Goal: Task Accomplishment & Management: Manage account settings

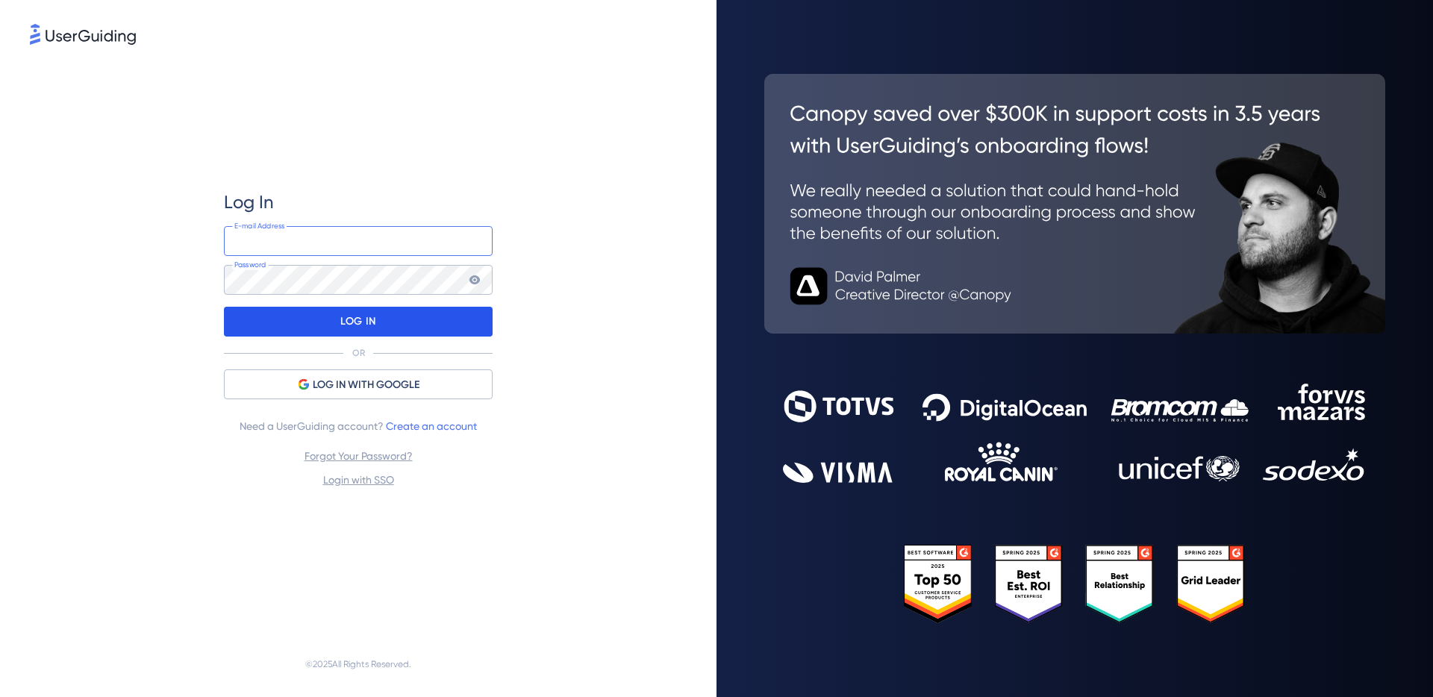
type input "[PERSON_NAME][EMAIL_ADDRESS][DOMAIN_NAME]"
click at [372, 323] on p "LOG IN" at bounding box center [357, 322] width 35 height 24
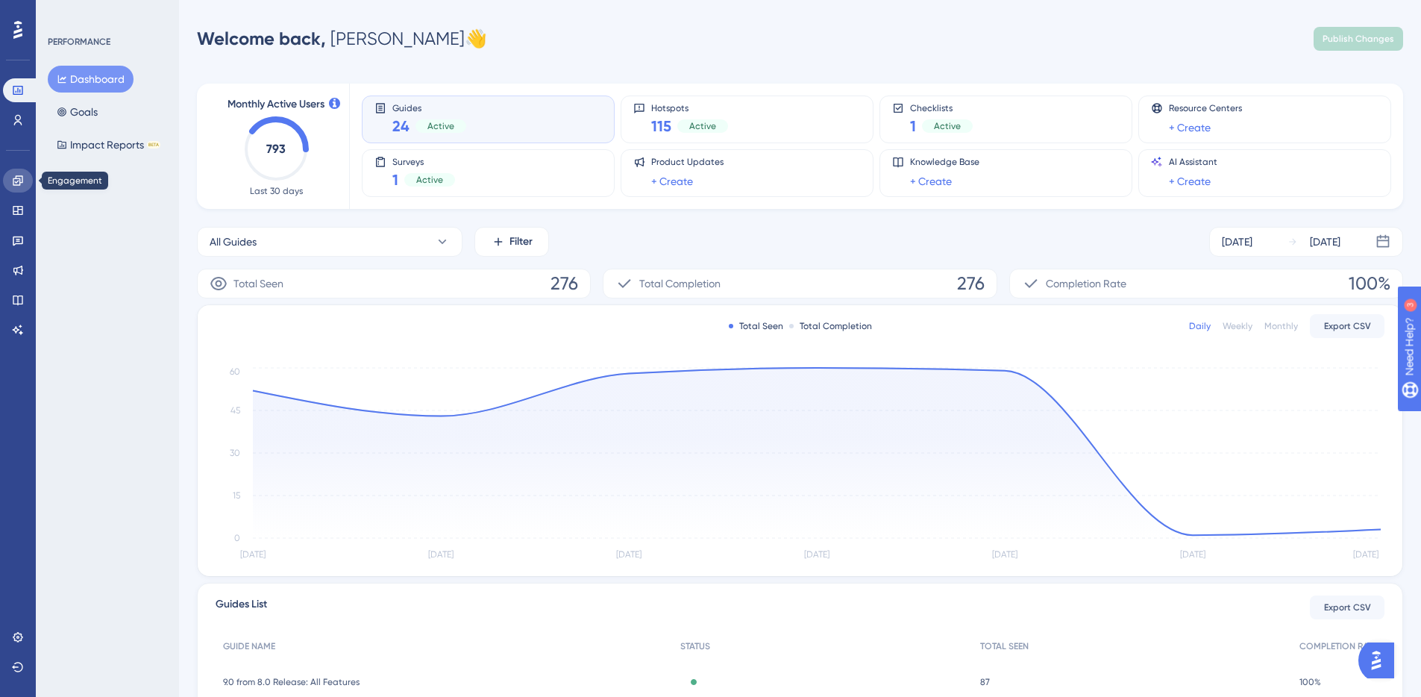
click at [18, 181] on icon at bounding box center [18, 180] width 10 height 10
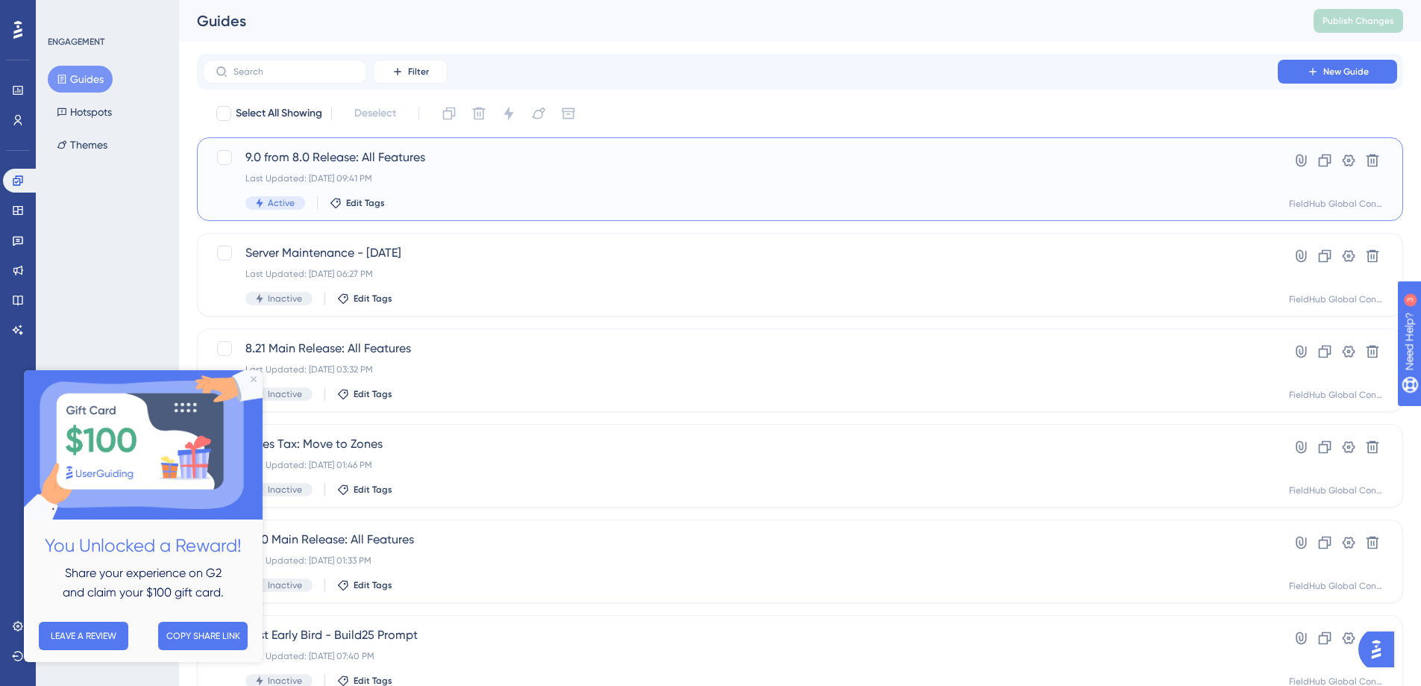
click at [305, 153] on span "9.0 from 8.0 Release: All Features" at bounding box center [740, 157] width 990 height 18
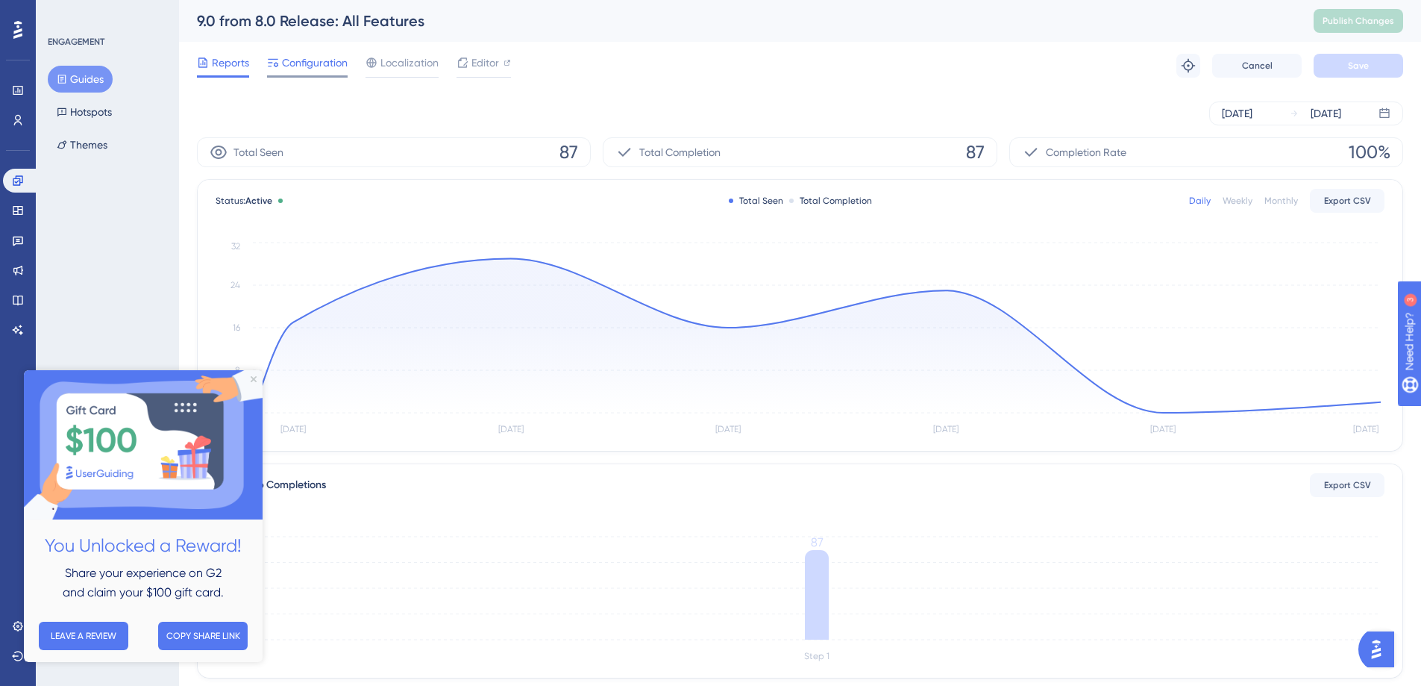
click at [313, 59] on span "Configuration" at bounding box center [315, 63] width 66 height 18
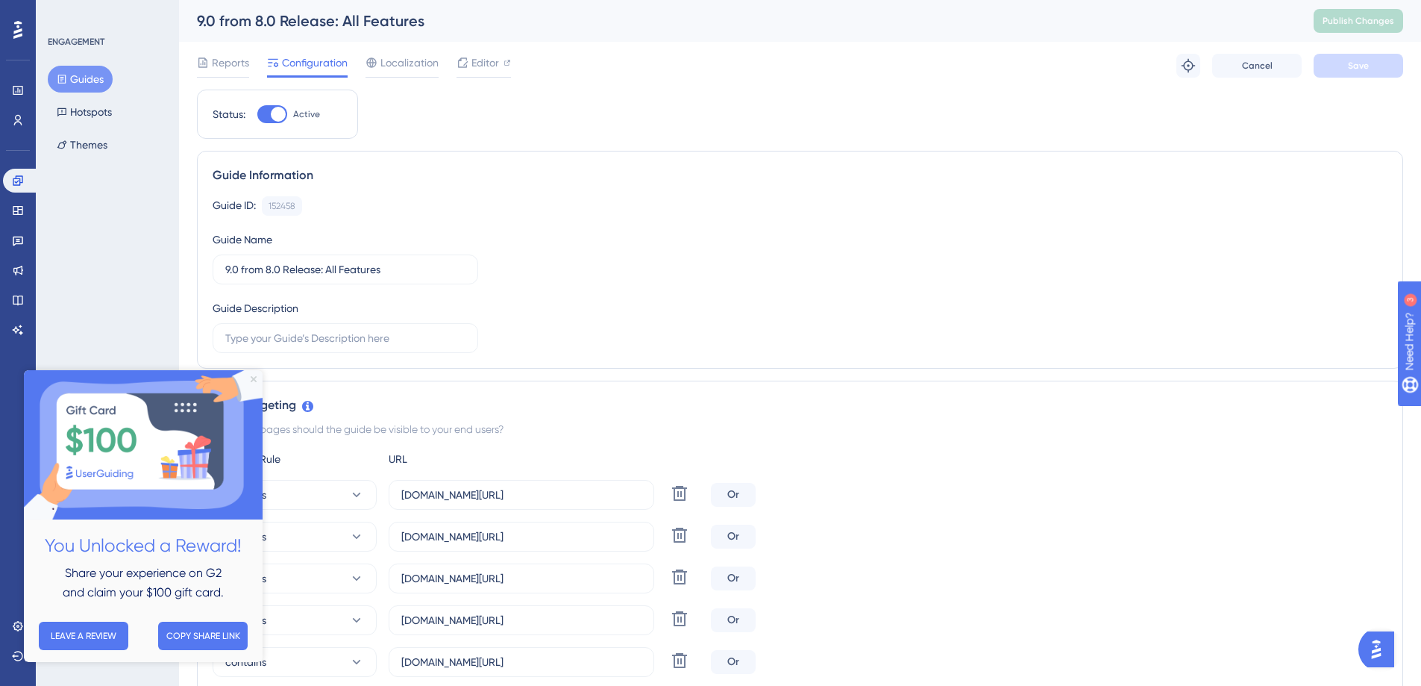
click at [251, 377] on icon "Close Preview" at bounding box center [254, 379] width 6 height 6
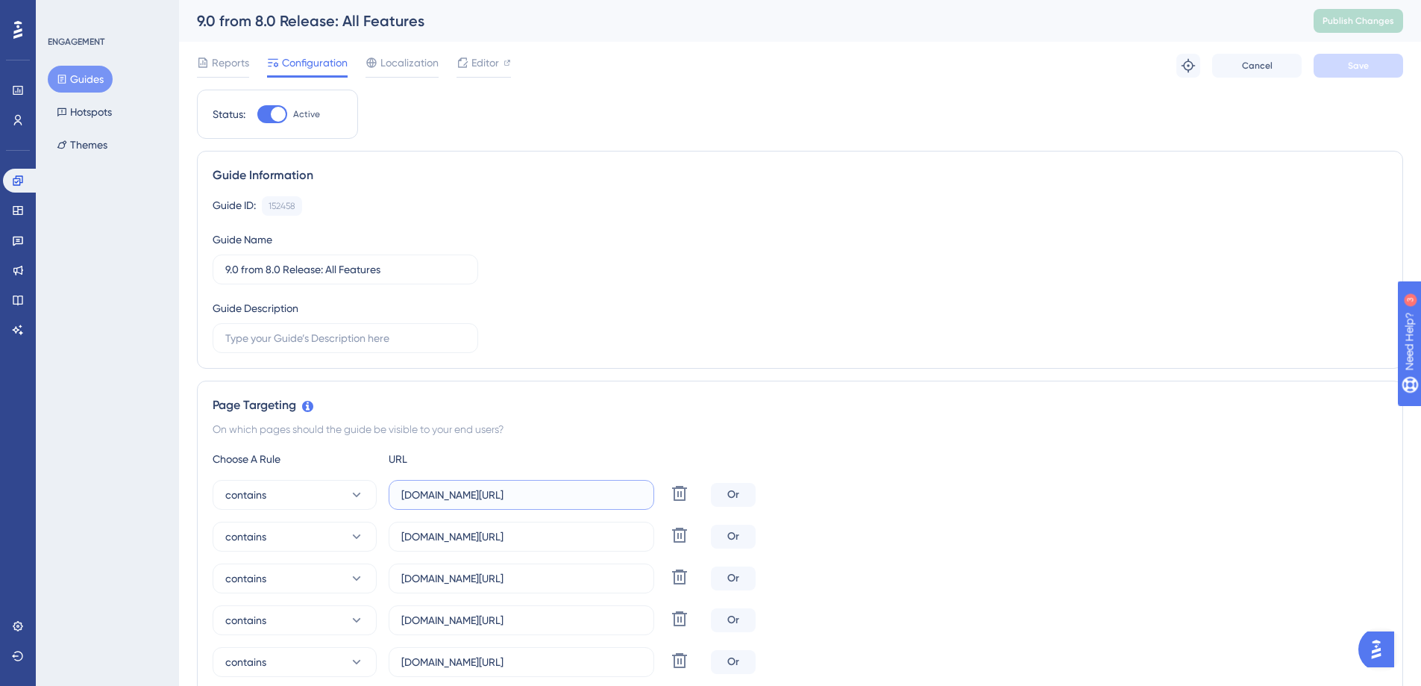
click at [474, 489] on input "[DOMAIN_NAME][URL]" at bounding box center [521, 495] width 240 height 16
paste input "[URL]"
drag, startPoint x: 442, startPoint y: 494, endPoint x: 375, endPoint y: 493, distance: 66.4
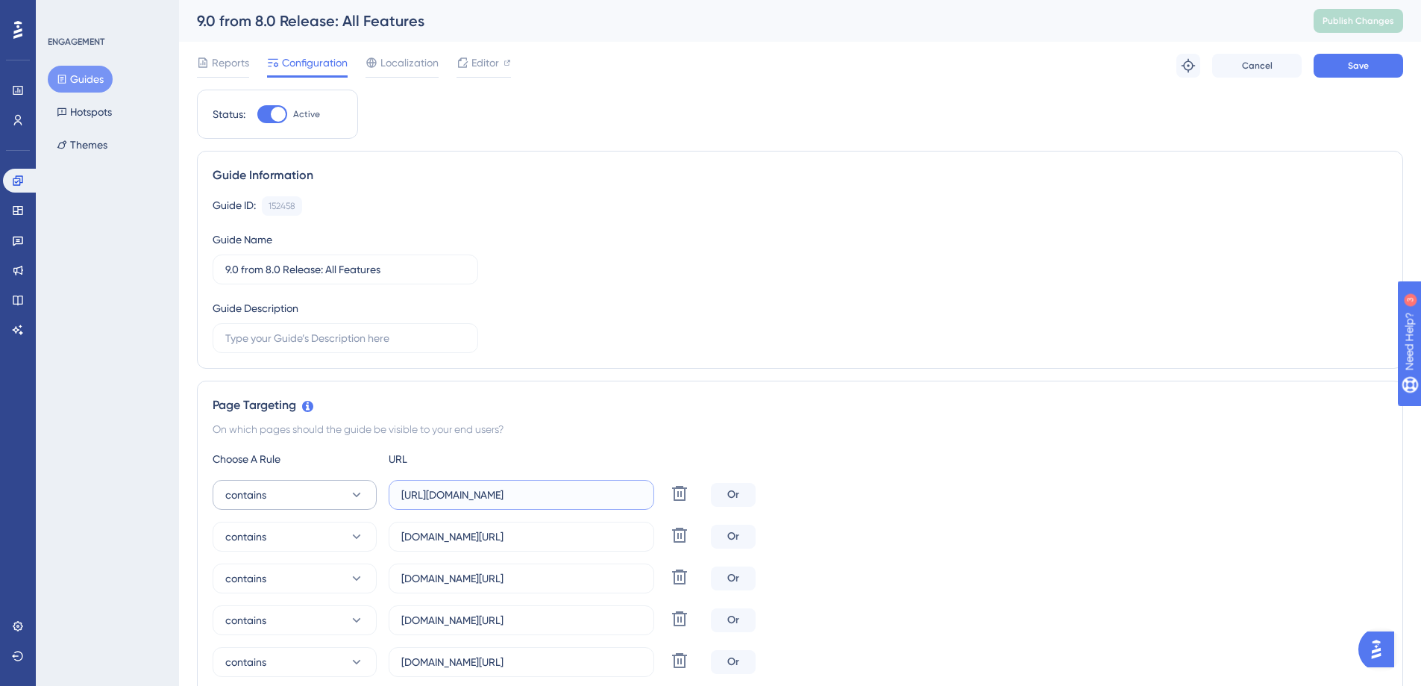
click at [375, 493] on div "contains [URL][DOMAIN_NAME] Delete" at bounding box center [459, 495] width 492 height 30
click at [557, 499] on input "[DOMAIN_NAME][URL]" at bounding box center [521, 495] width 240 height 16
type input "[DOMAIN_NAME]"
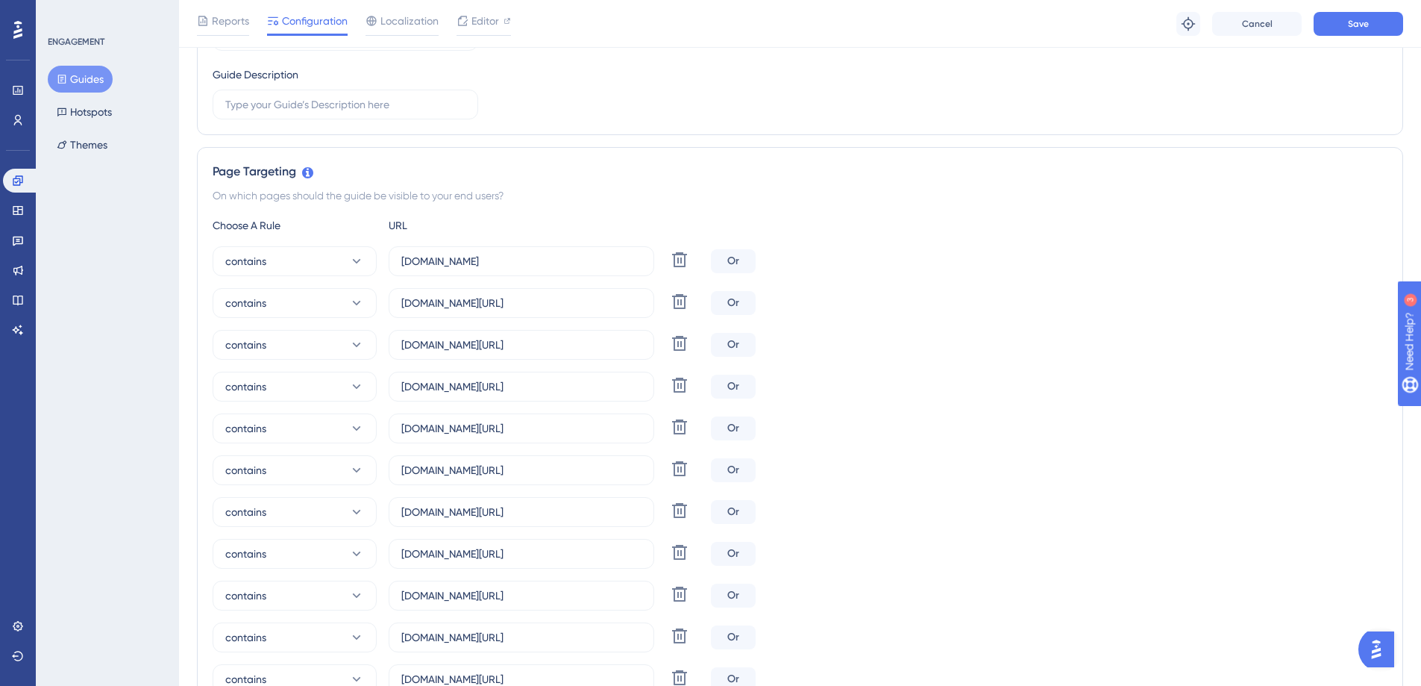
scroll to position [924, 0]
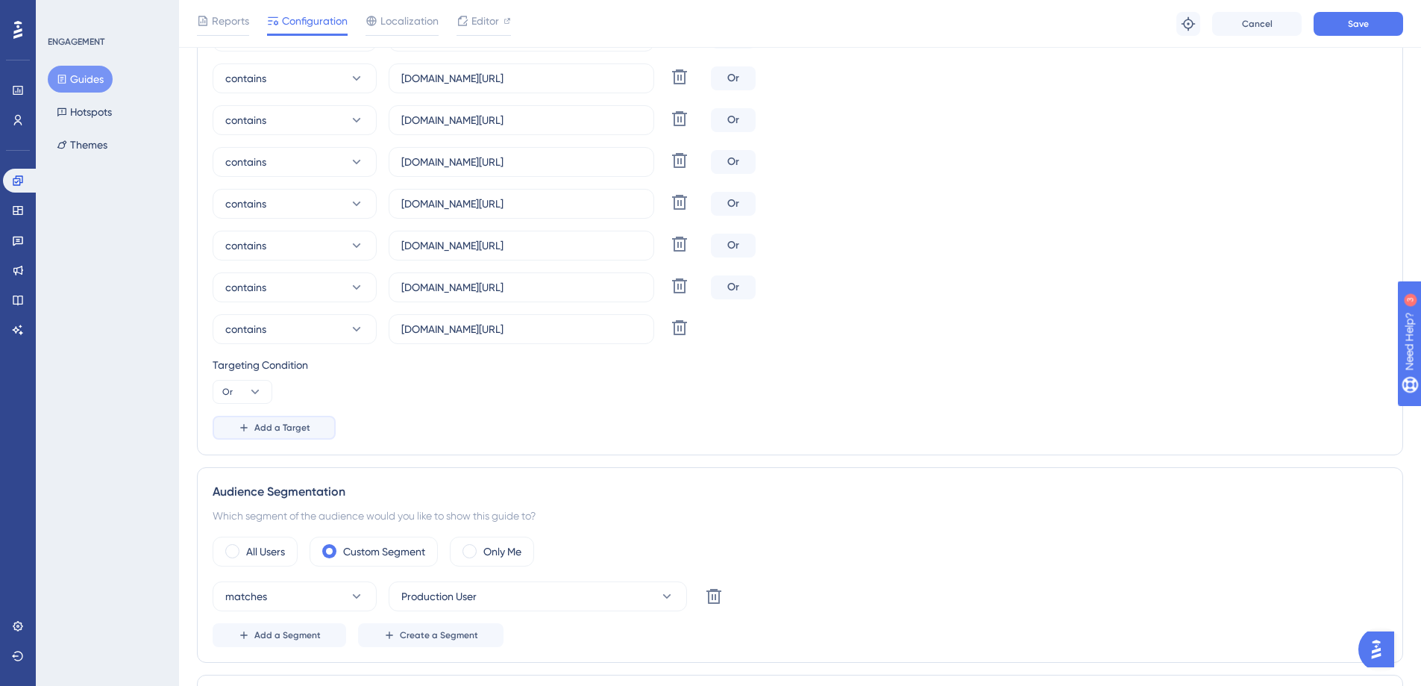
click at [286, 429] on span "Add a Target" at bounding box center [282, 428] width 56 height 12
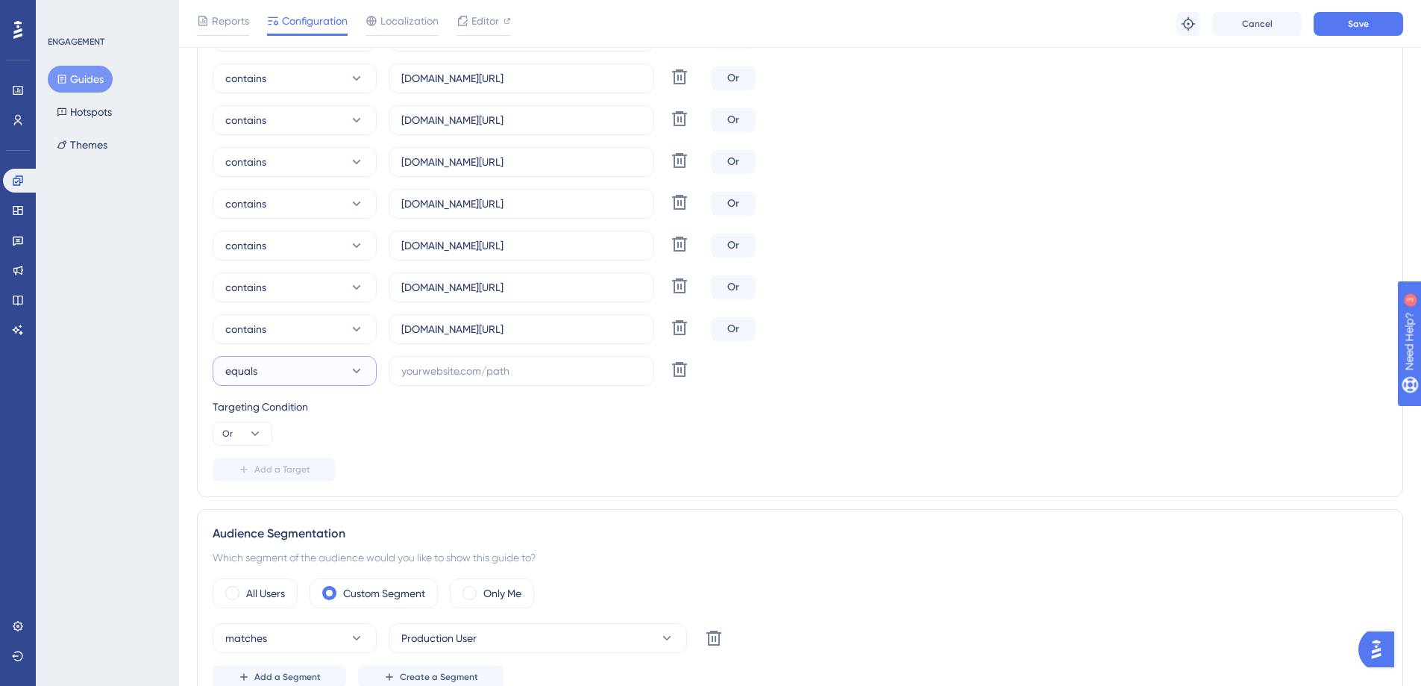
click at [299, 378] on button "equals" at bounding box center [295, 371] width 164 height 30
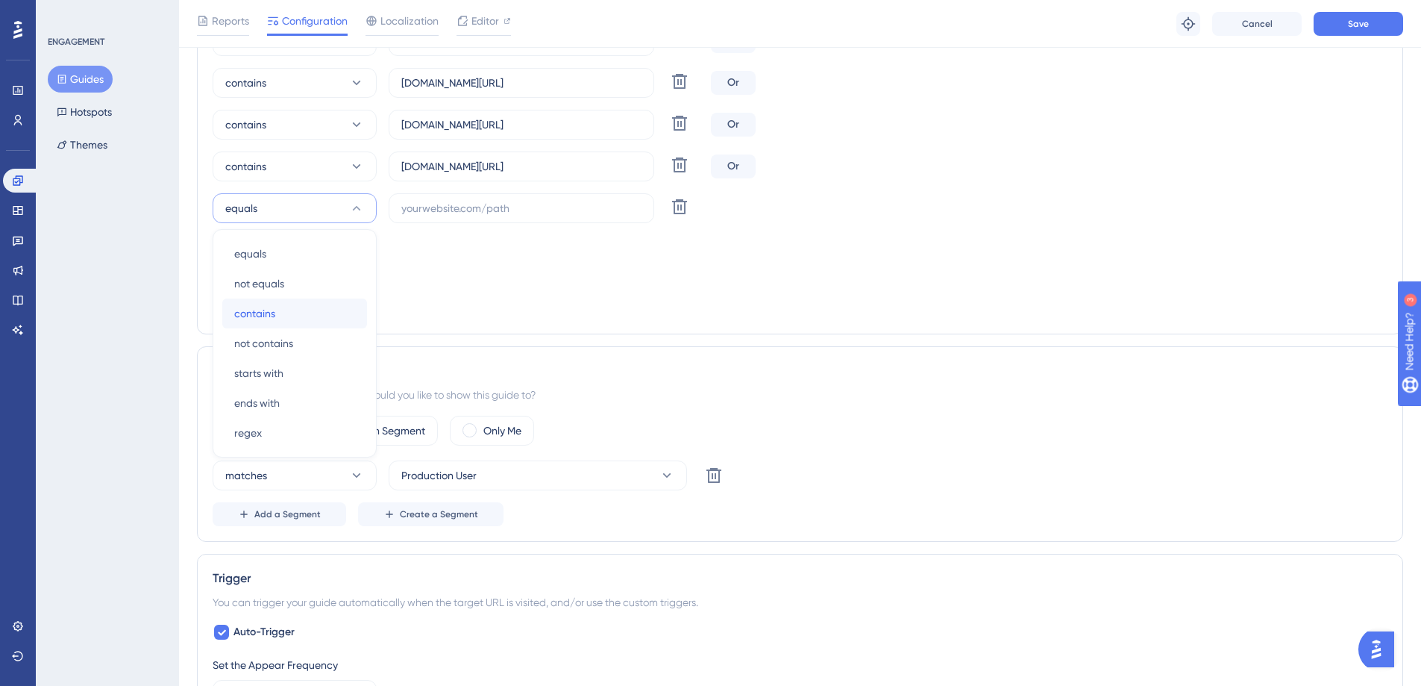
click at [295, 321] on div "contains contains" at bounding box center [294, 313] width 121 height 30
click at [456, 211] on input "text" at bounding box center [521, 208] width 240 height 16
paste input "[URL][DOMAIN_NAME]"
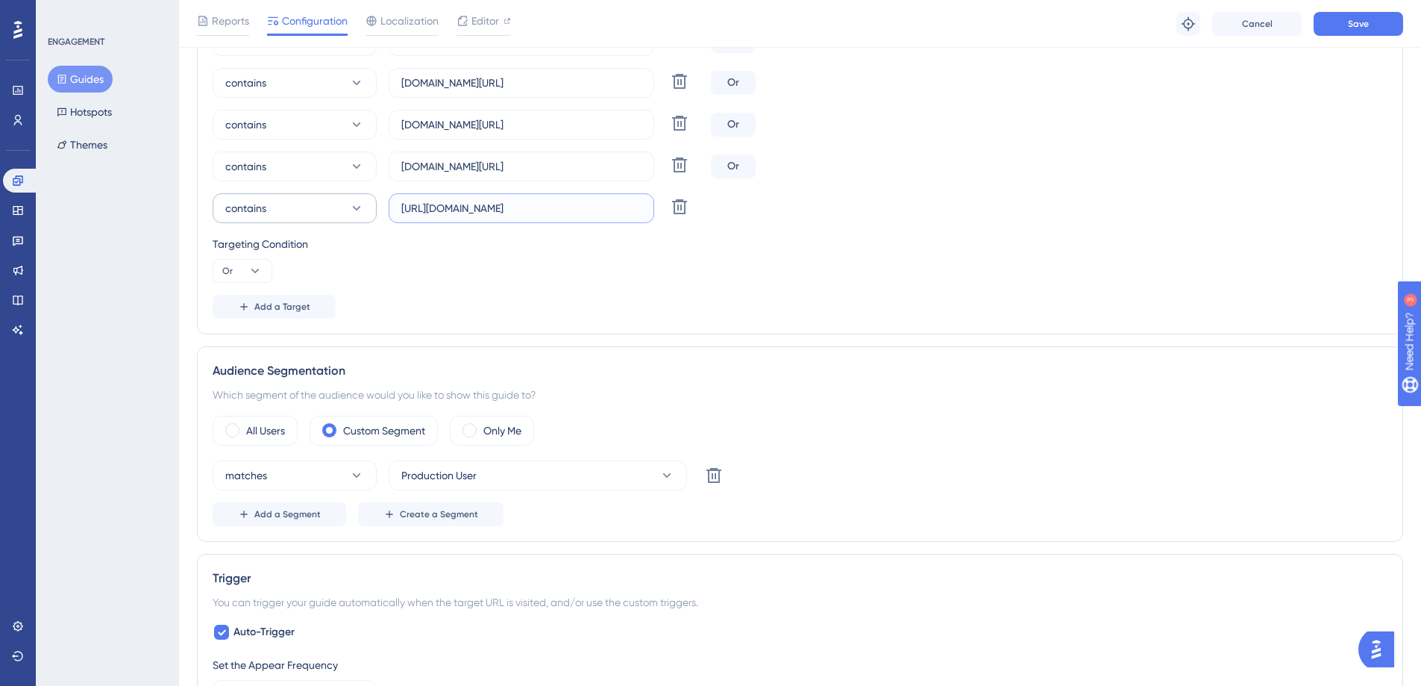
drag, startPoint x: 439, startPoint y: 207, endPoint x: 324, endPoint y: 204, distance: 115.0
click at [324, 204] on div "contains [URL][DOMAIN_NAME] Delete" at bounding box center [459, 208] width 492 height 30
click at [542, 206] on input "[DOMAIN_NAME][URL]" at bounding box center [521, 208] width 240 height 16
type input "[DOMAIN_NAME]"
click at [278, 309] on span "Add a Target" at bounding box center [282, 307] width 56 height 12
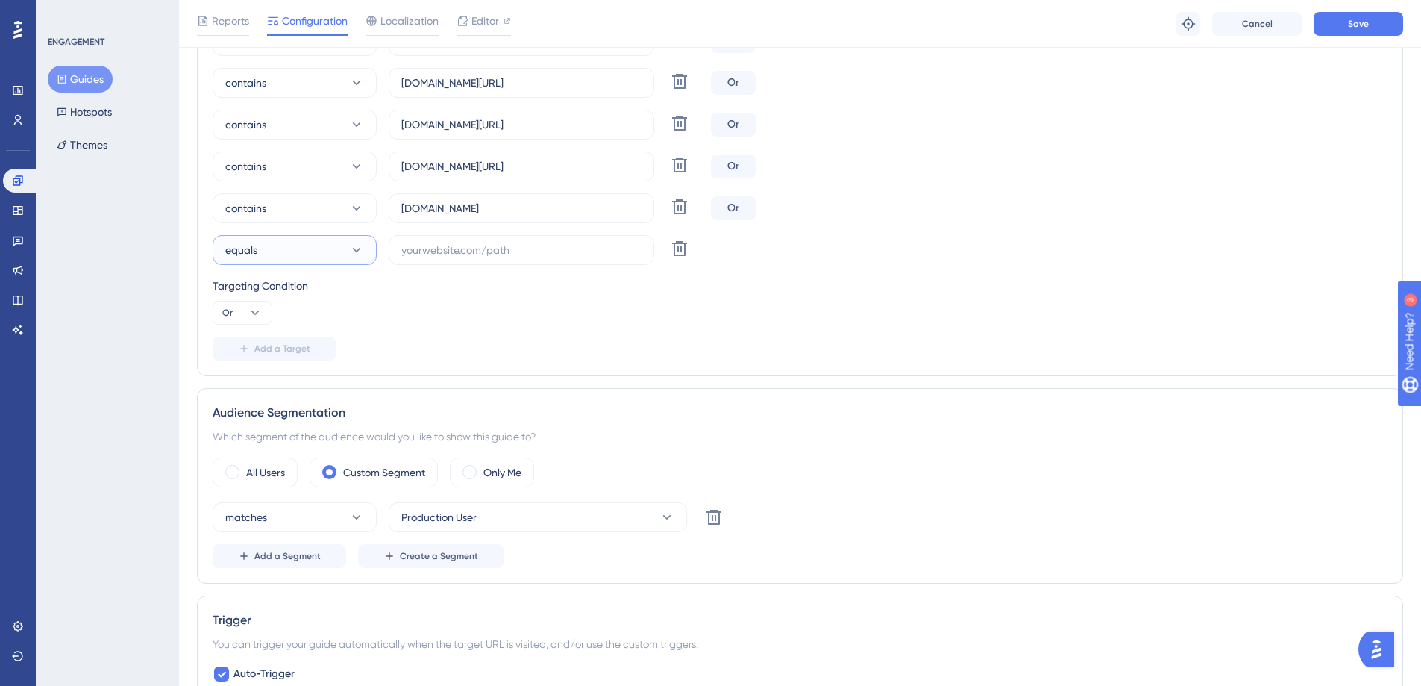
click at [296, 256] on button "equals" at bounding box center [295, 250] width 164 height 30
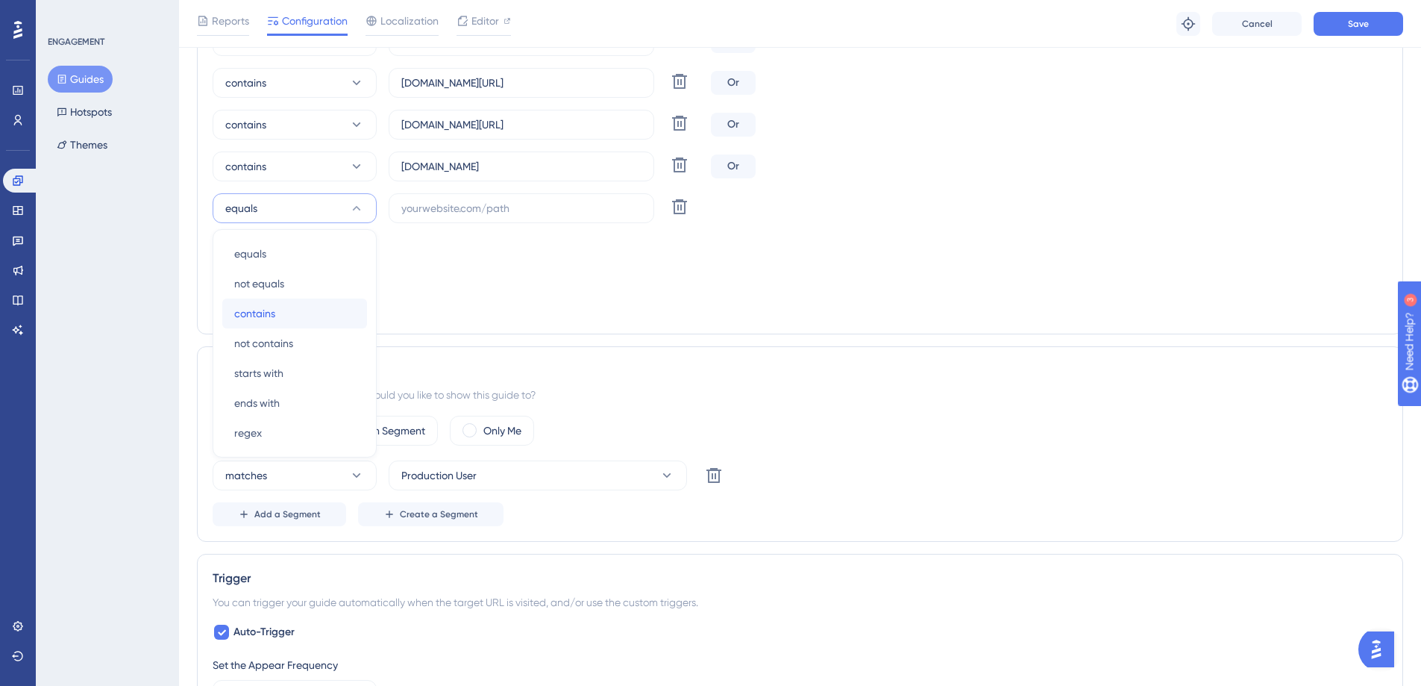
click at [280, 302] on div "contains contains" at bounding box center [294, 313] width 121 height 30
click at [424, 207] on input "text" at bounding box center [521, 208] width 240 height 16
paste input "[URL][DOMAIN_NAME]"
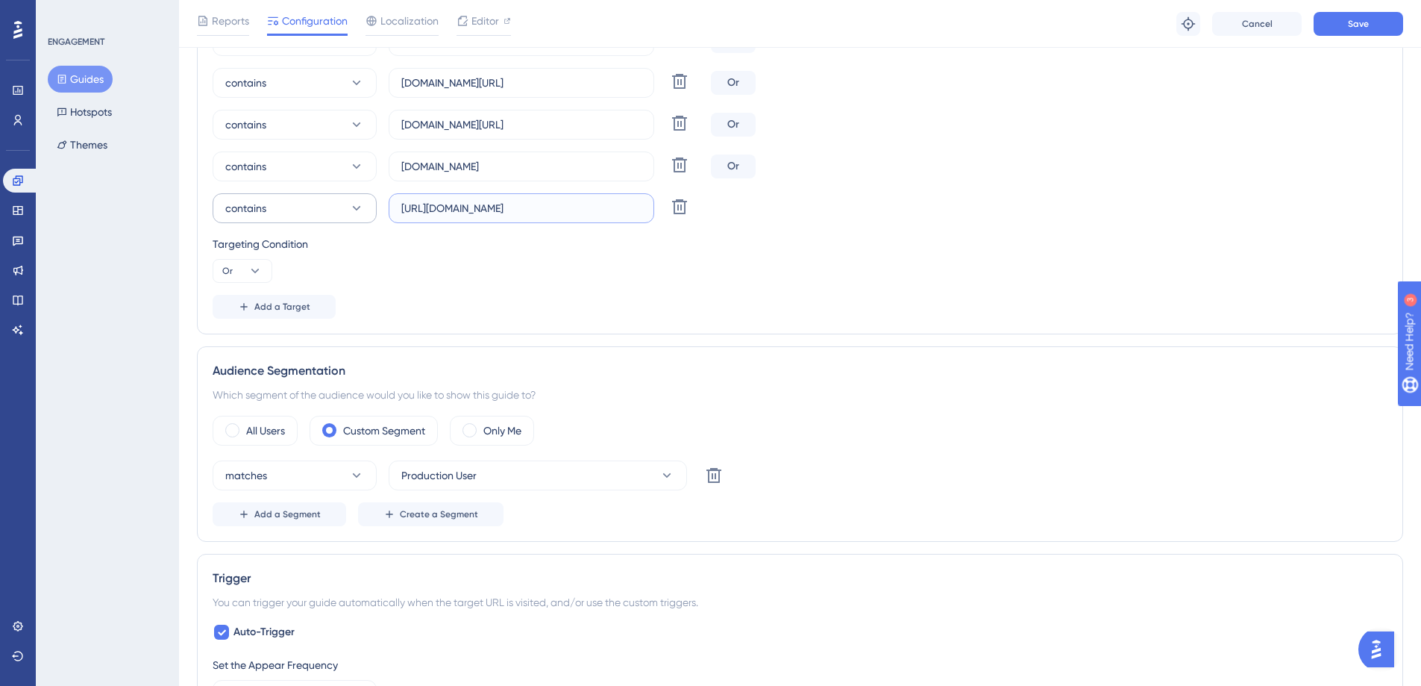
drag, startPoint x: 439, startPoint y: 208, endPoint x: 351, endPoint y: 204, distance: 88.1
click at [351, 204] on div "contains [URL][DOMAIN_NAME] Delete" at bounding box center [459, 208] width 492 height 30
click at [525, 211] on input "[DOMAIN_NAME][URL]" at bounding box center [521, 208] width 240 height 16
type input "[DOMAIN_NAME]"
click at [1366, 18] on span "Save" at bounding box center [1358, 24] width 21 height 12
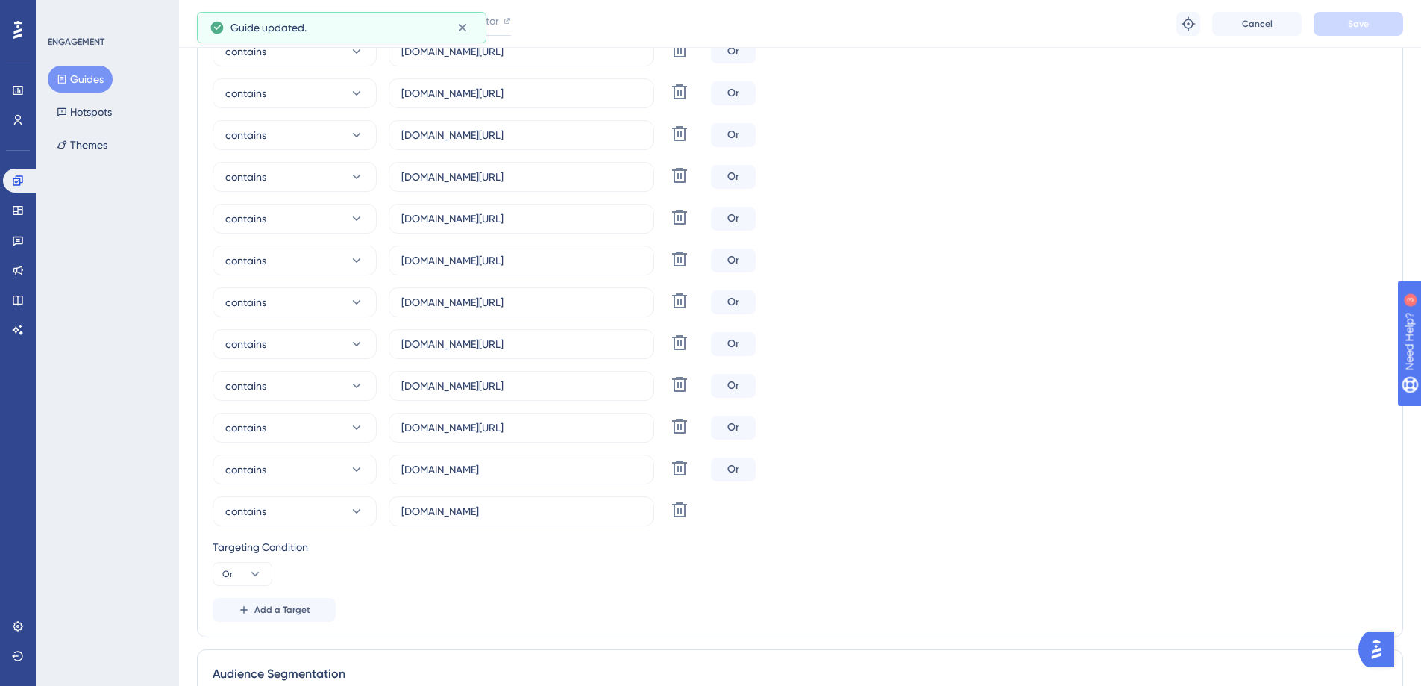
scroll to position [0, 0]
